Goal: Connect with others: Establish contact or relationships with other users

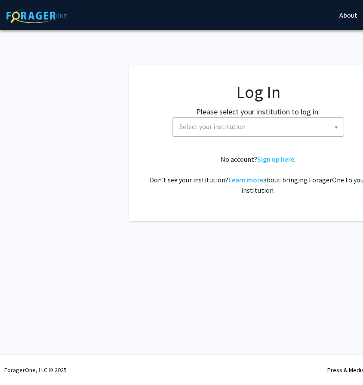
select select
click at [224, 145] on fg-card-body "Log In Please select your institution to log in: [GEOGRAPHIC_DATA] [GEOGRAPHIC_…" at bounding box center [257, 143] width 223 height 122
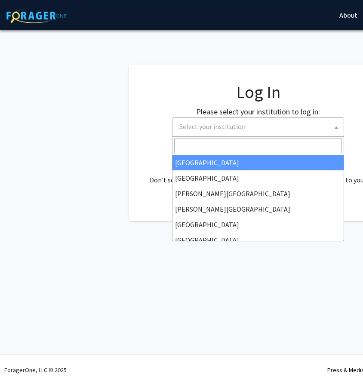
click at [221, 130] on span "Select your institution" at bounding box center [212, 126] width 66 height 9
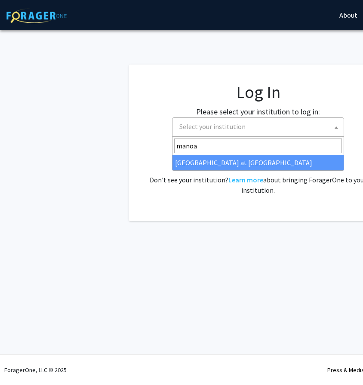
type input "manoa"
select select "18"
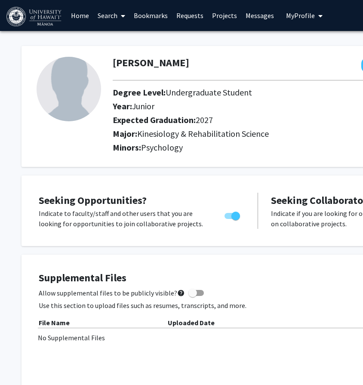
click at [119, 15] on span at bounding box center [121, 16] width 8 height 30
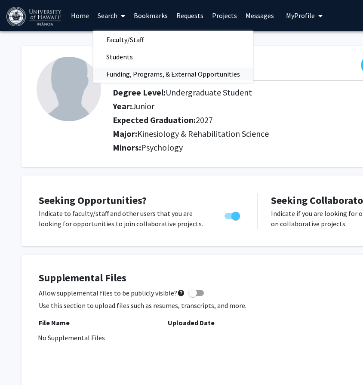
click at [123, 75] on span "Funding, Programs, & External Opportunities" at bounding box center [172, 73] width 159 height 17
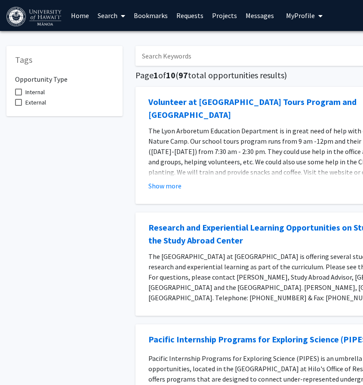
click at [114, 18] on link "Search" at bounding box center [111, 15] width 36 height 30
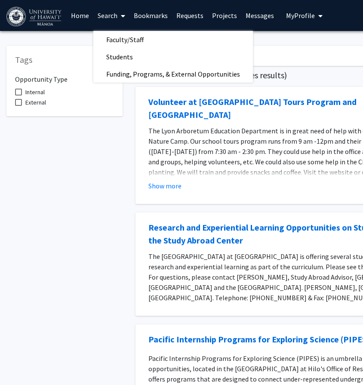
click at [77, 16] on link "Home" at bounding box center [80, 15] width 27 height 30
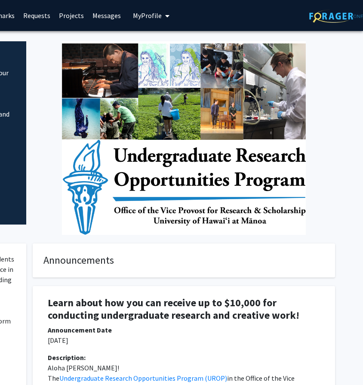
scroll to position [0, 153]
click at [340, 19] on img at bounding box center [336, 15] width 54 height 13
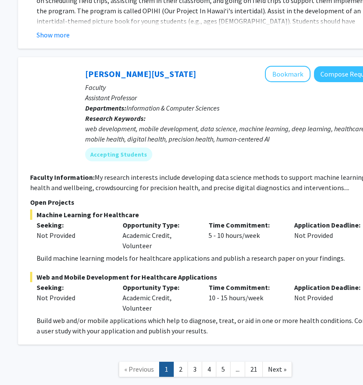
scroll to position [5098, 117]
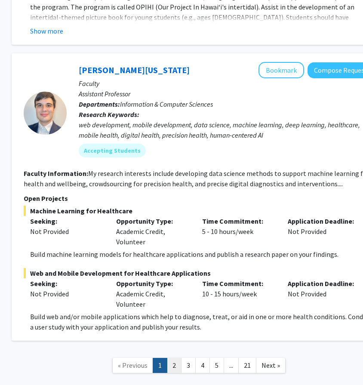
click at [174, 357] on link "2" at bounding box center [174, 364] width 15 height 15
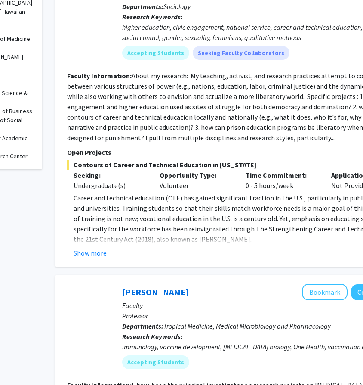
scroll to position [391, 80]
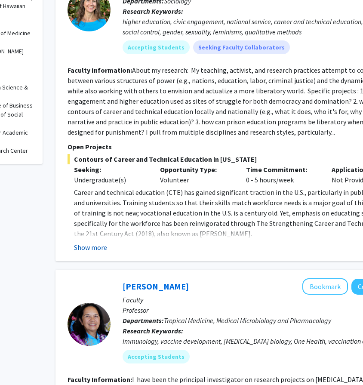
click at [98, 246] on button "Show more" at bounding box center [90, 247] width 33 height 10
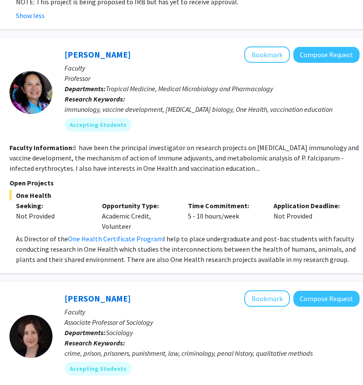
scroll to position [705, 136]
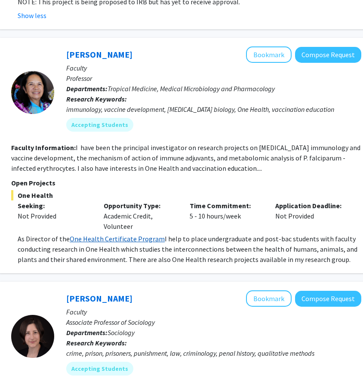
click at [139, 238] on link "One Health Certificate Program" at bounding box center [117, 238] width 95 height 9
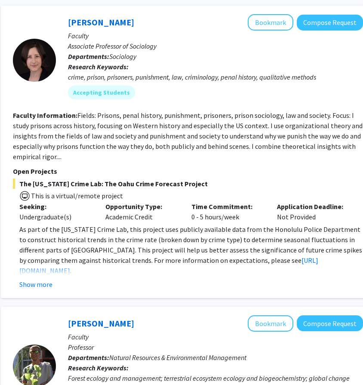
scroll to position [982, 134]
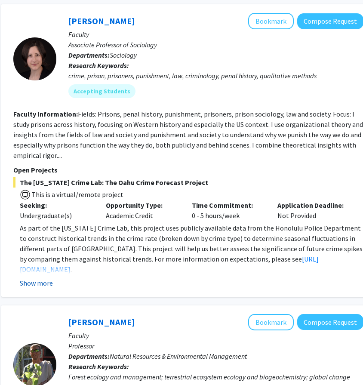
click at [46, 283] on button "Show more" at bounding box center [36, 283] width 33 height 10
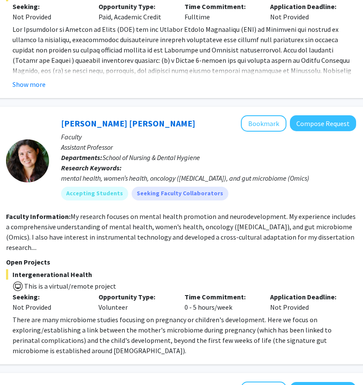
scroll to position [1531, 141]
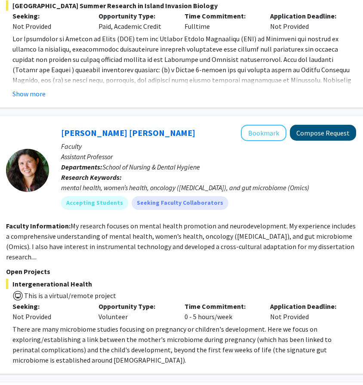
click at [322, 125] on button "Compose Request" at bounding box center [323, 133] width 66 height 16
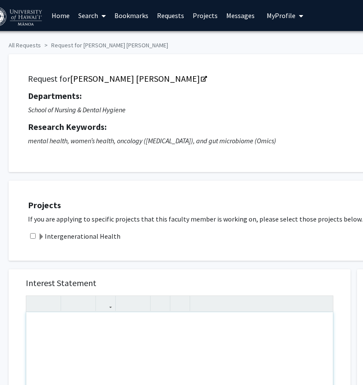
scroll to position [0, 19]
